Goal: Obtain resource: Download file/media

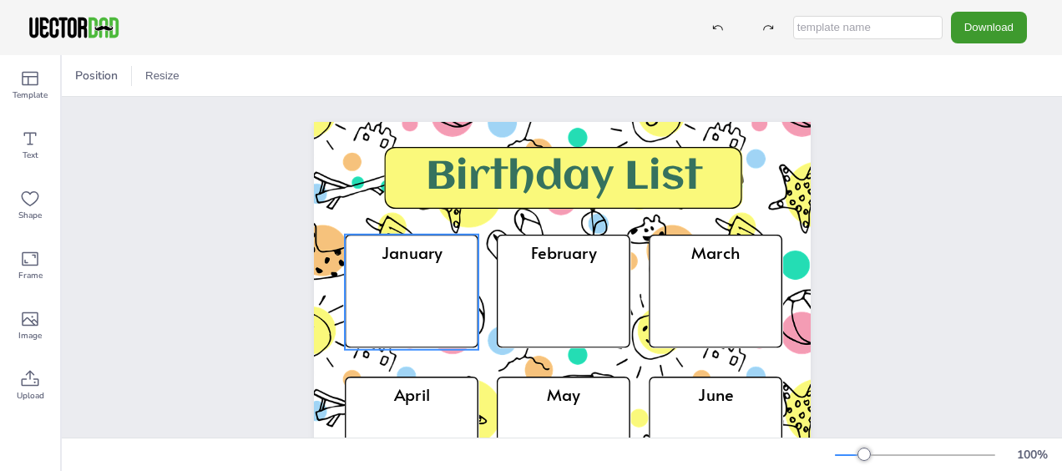
click at [356, 287] on icon at bounding box center [412, 292] width 134 height 114
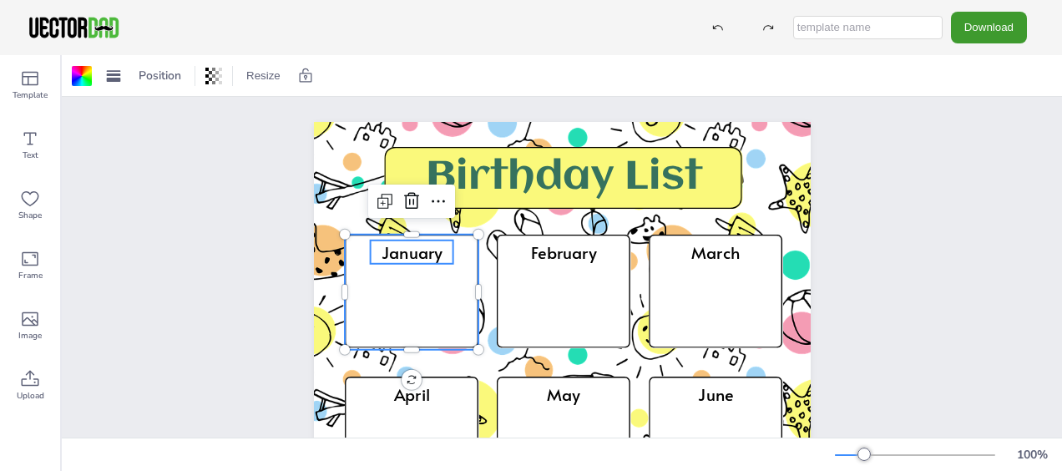
click at [391, 275] on div "January" at bounding box center [411, 262] width 83 height 44
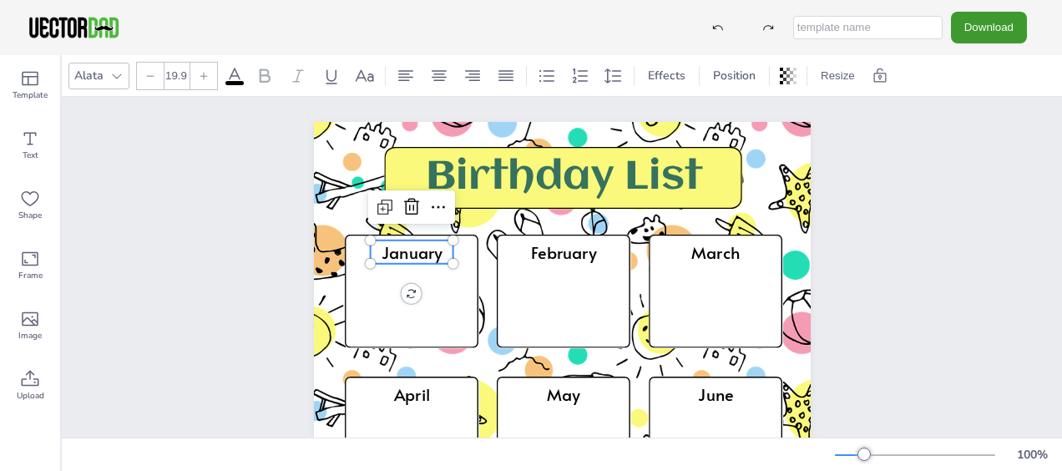
click at [422, 278] on div "January" at bounding box center [411, 262] width 83 height 44
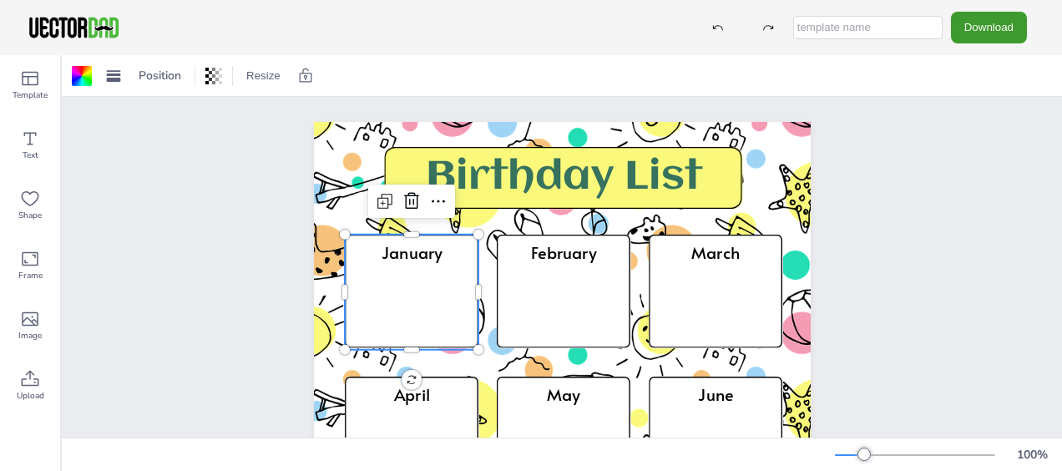
click at [404, 287] on icon at bounding box center [412, 292] width 134 height 114
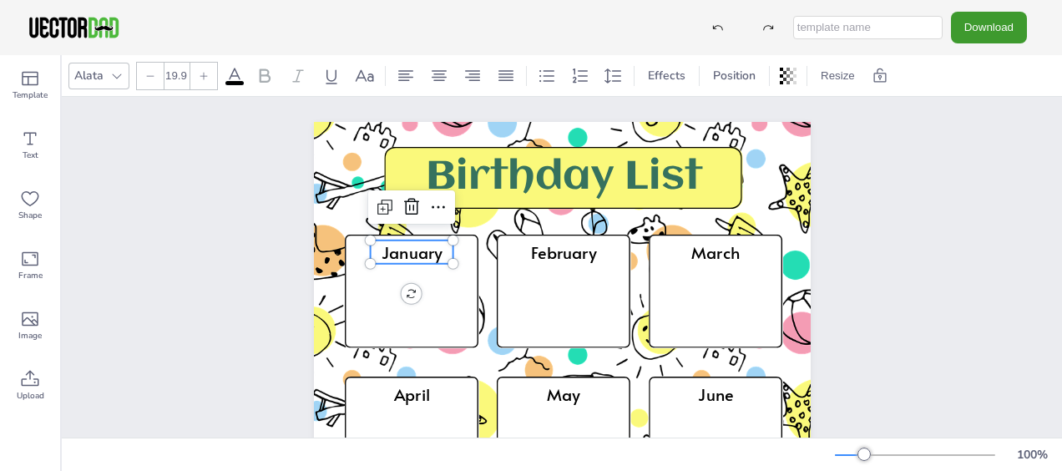
click at [397, 265] on div "January" at bounding box center [411, 262] width 83 height 44
click at [229, 272] on div "Birthday List January February March April May June July August September Octob…" at bounding box center [562, 473] width 1000 height 753
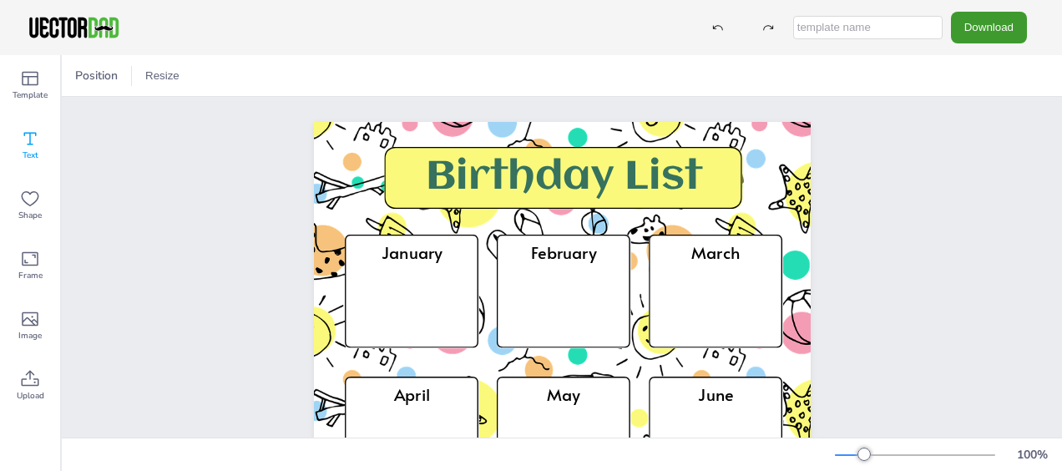
click at [31, 152] on span "Text" at bounding box center [31, 155] width 16 height 13
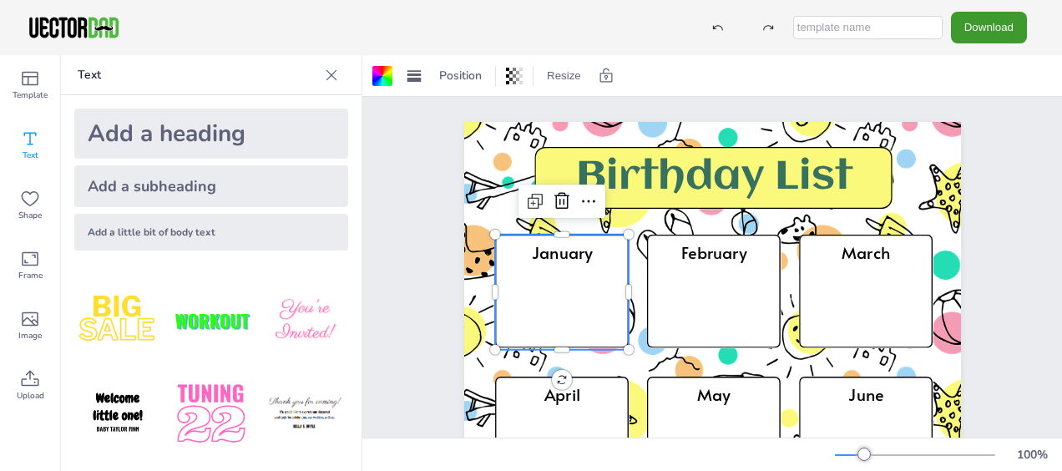
click at [519, 288] on icon at bounding box center [562, 292] width 134 height 114
click at [23, 70] on icon at bounding box center [30, 78] width 20 height 20
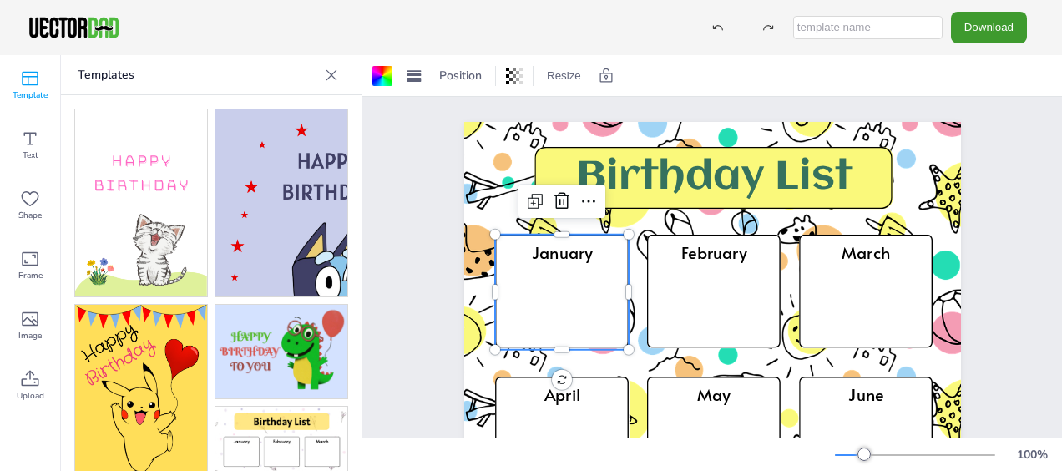
click at [329, 80] on icon at bounding box center [331, 75] width 17 height 17
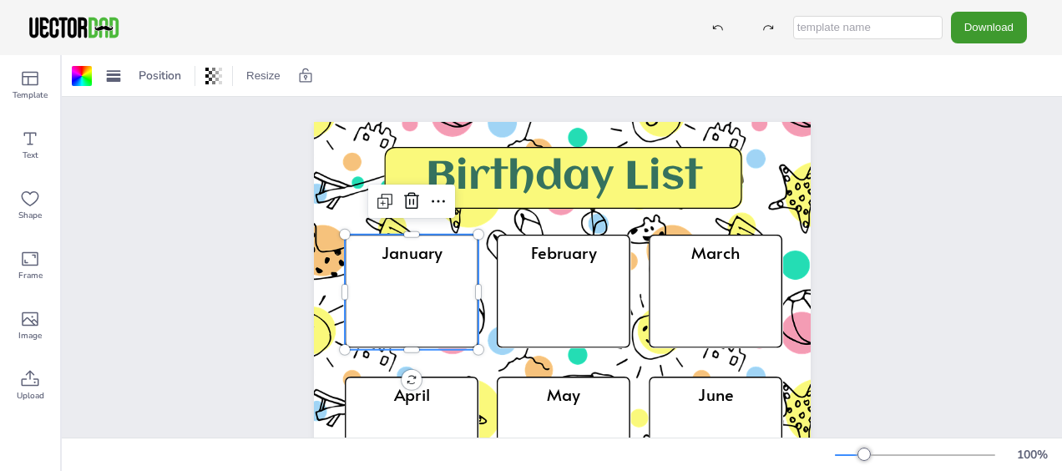
click at [407, 287] on icon at bounding box center [412, 292] width 134 height 114
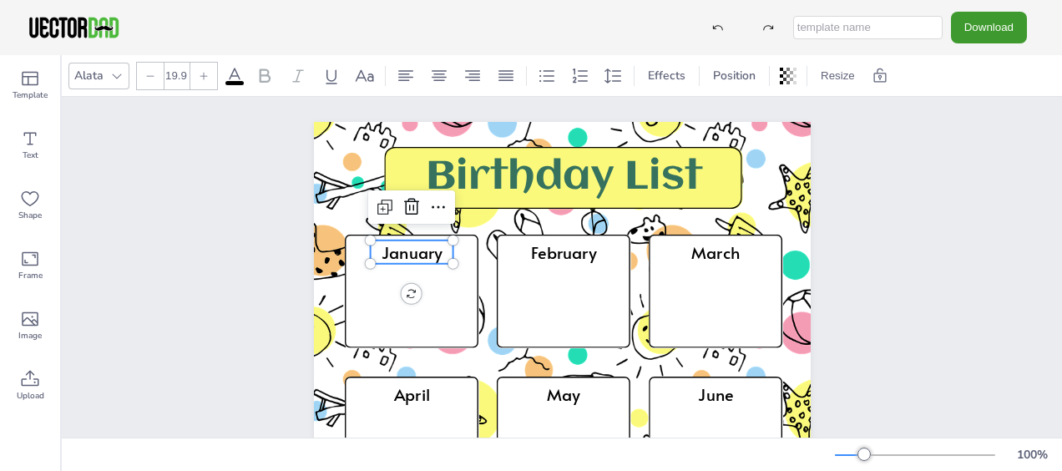
click at [394, 277] on div "January" at bounding box center [411, 262] width 83 height 44
click at [402, 290] on div "Birthday List January February March April May June July August September Octob…" at bounding box center [562, 473] width 497 height 703
click at [437, 280] on div "January" at bounding box center [411, 262] width 83 height 44
click at [416, 262] on span "January" at bounding box center [411, 251] width 61 height 23
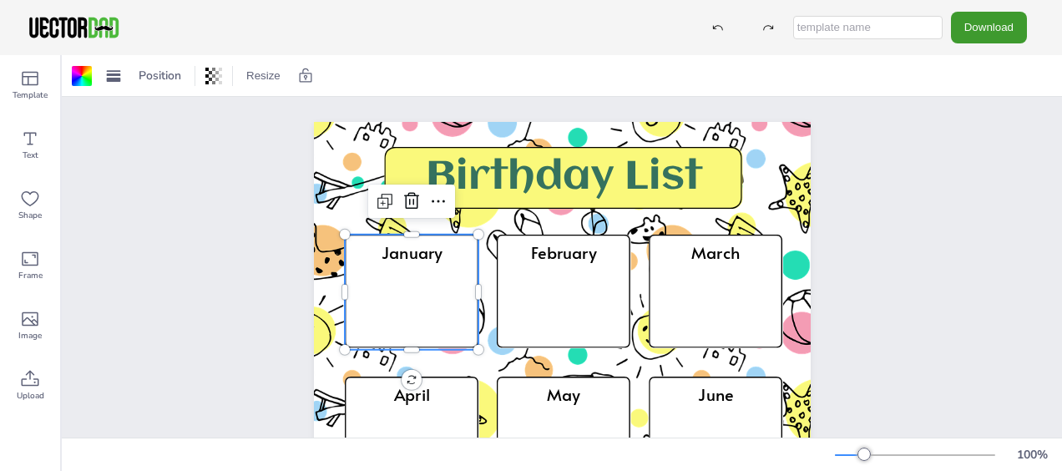
click at [416, 306] on icon at bounding box center [412, 292] width 134 height 114
click at [398, 277] on div "January" at bounding box center [411, 262] width 83 height 44
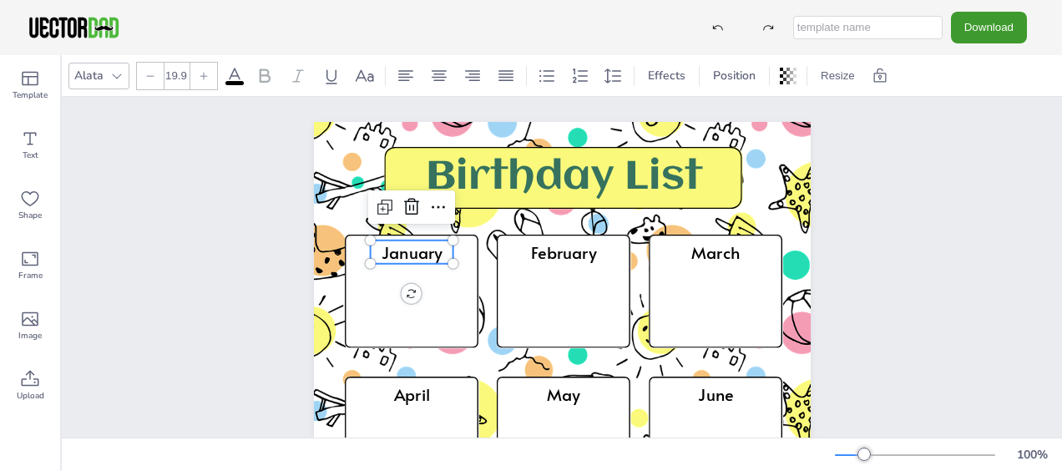
click at [398, 277] on div "January" at bounding box center [411, 262] width 83 height 44
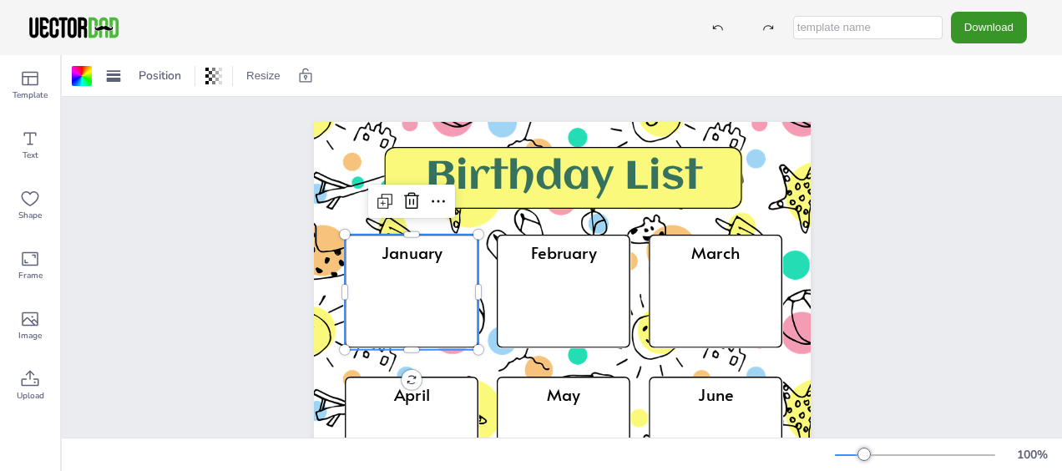
click at [965, 23] on button "Download" at bounding box center [989, 27] width 76 height 31
drag, startPoint x: 953, startPoint y: 356, endPoint x: 903, endPoint y: 379, distance: 54.5
